Goal: Task Accomplishment & Management: Manage account settings

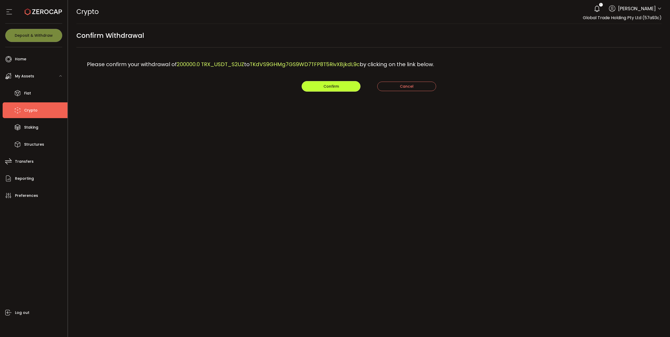
click at [326, 90] on button "Confirm" at bounding box center [331, 86] width 59 height 11
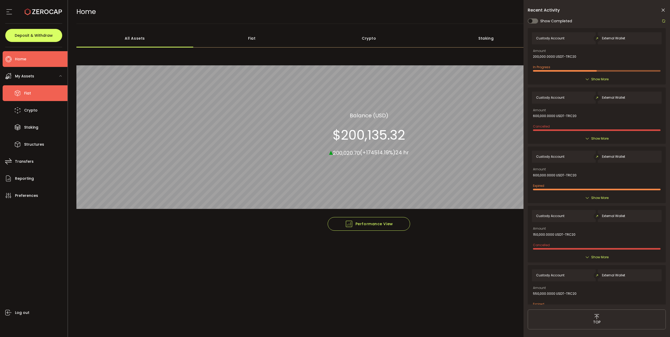
click at [33, 97] on li "Fiat" at bounding box center [35, 93] width 65 height 16
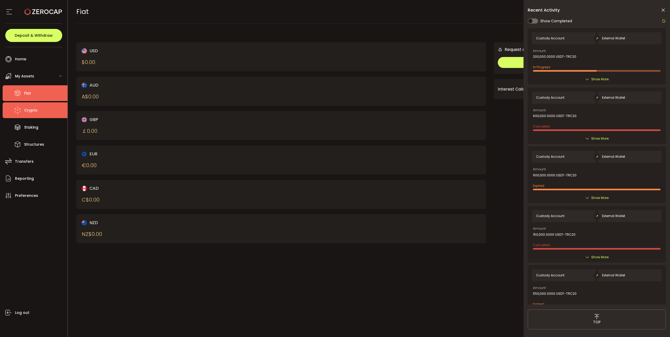
click at [34, 114] on span "Crypto" at bounding box center [30, 111] width 13 height 8
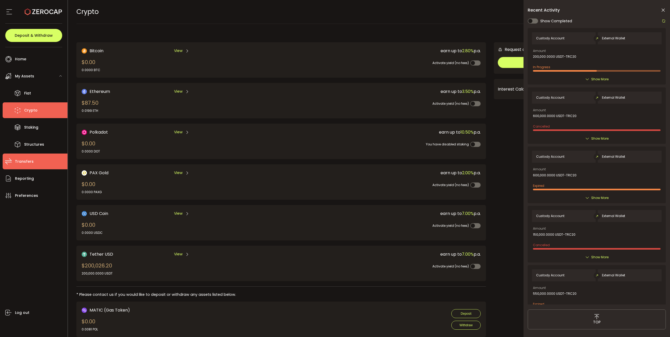
click at [33, 161] on li "Transfers" at bounding box center [35, 162] width 65 height 16
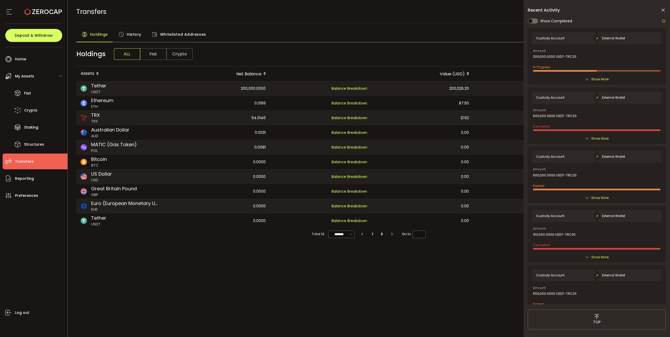
click at [137, 35] on span "History" at bounding box center [134, 34] width 14 height 11
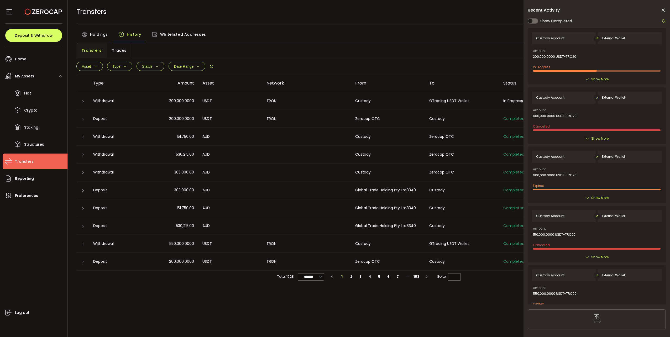
click at [83, 190] on icon at bounding box center [82, 190] width 3 height 3
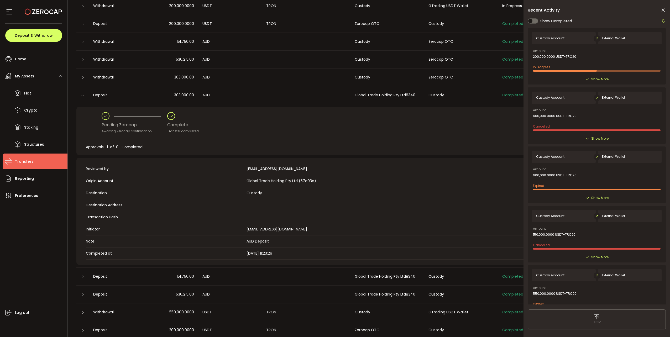
scroll to position [88, 0]
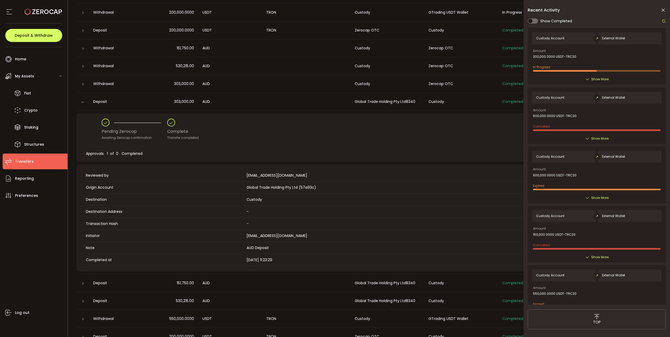
click at [81, 102] on icon at bounding box center [82, 102] width 3 height 3
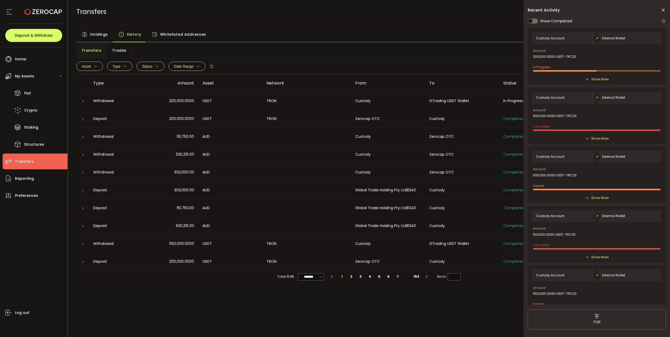
scroll to position [0, 0]
click at [81, 192] on div at bounding box center [83, 190] width 4 height 5
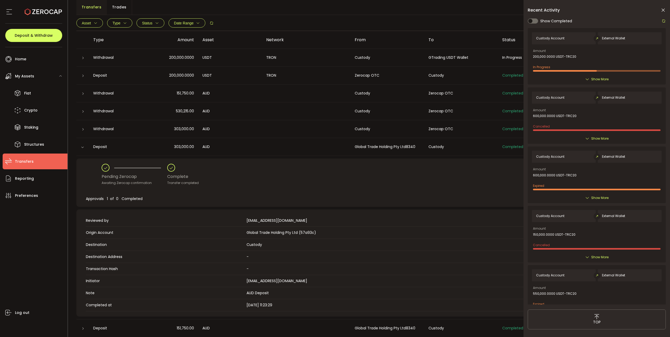
scroll to position [115, 0]
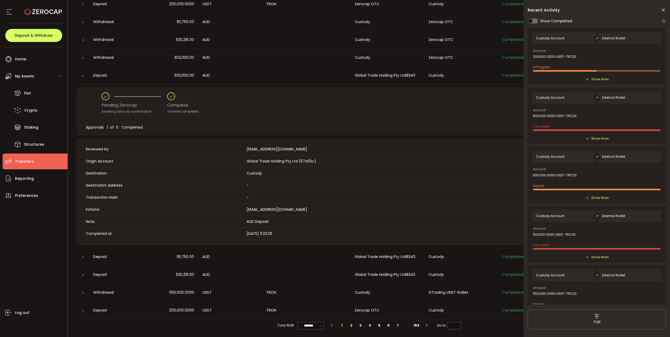
click at [82, 74] on div at bounding box center [82, 76] width 5 height 4
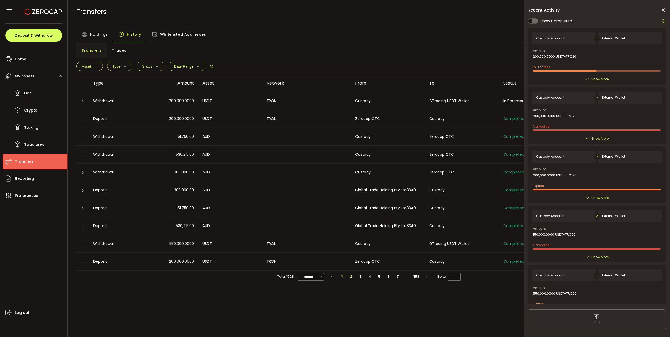
click at [352, 275] on li "2" at bounding box center [351, 276] width 9 height 7
type input "*"
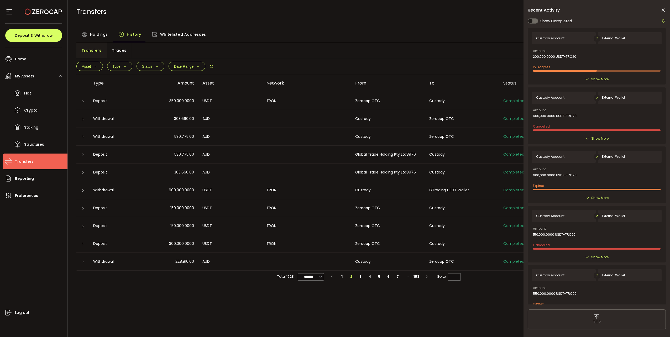
click at [82, 136] on icon at bounding box center [82, 136] width 3 height 3
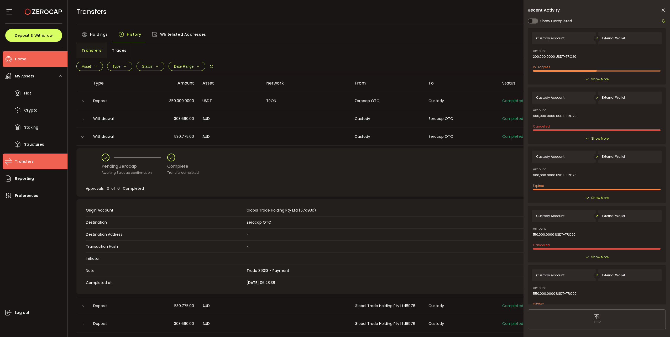
click at [20, 60] on span "Home" at bounding box center [20, 59] width 11 height 8
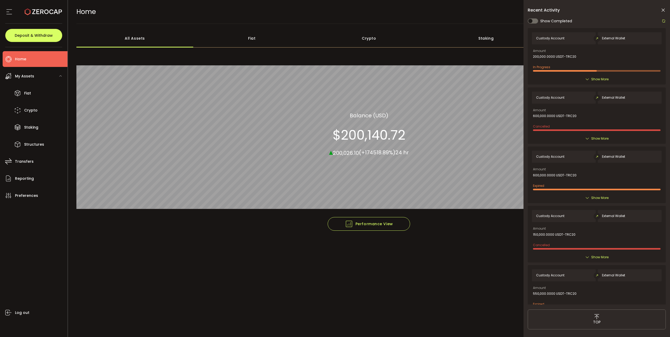
click at [662, 9] on icon at bounding box center [663, 10] width 5 height 5
